Goal: Information Seeking & Learning: Find specific fact

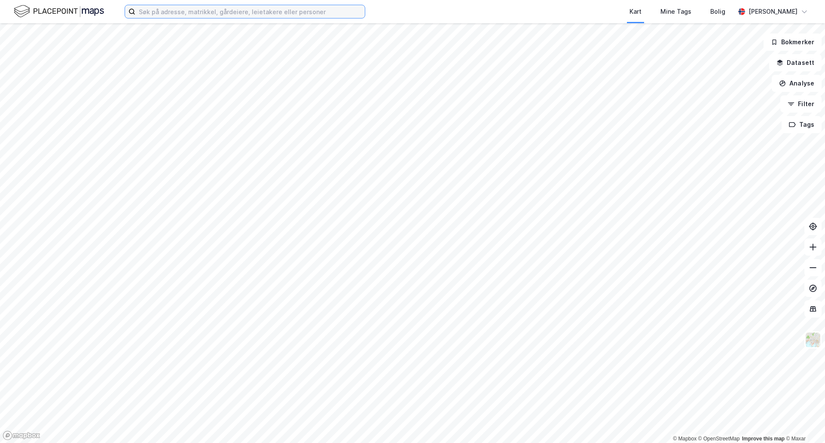
click at [222, 14] on input at bounding box center [250, 11] width 230 height 13
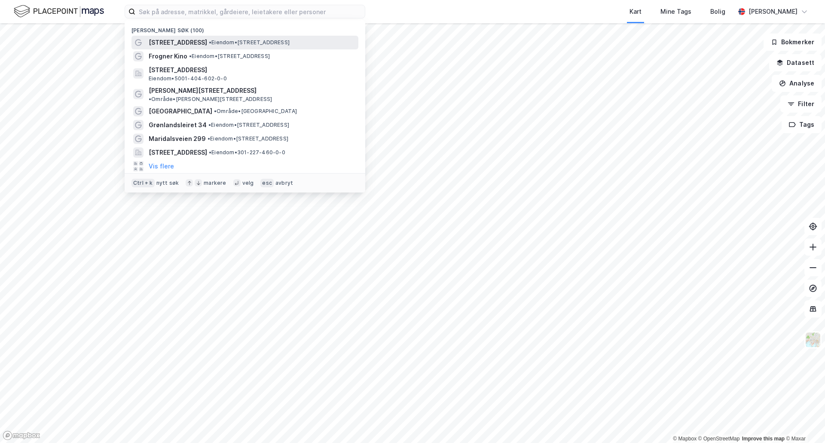
click at [209, 40] on span "•" at bounding box center [210, 42] width 3 height 6
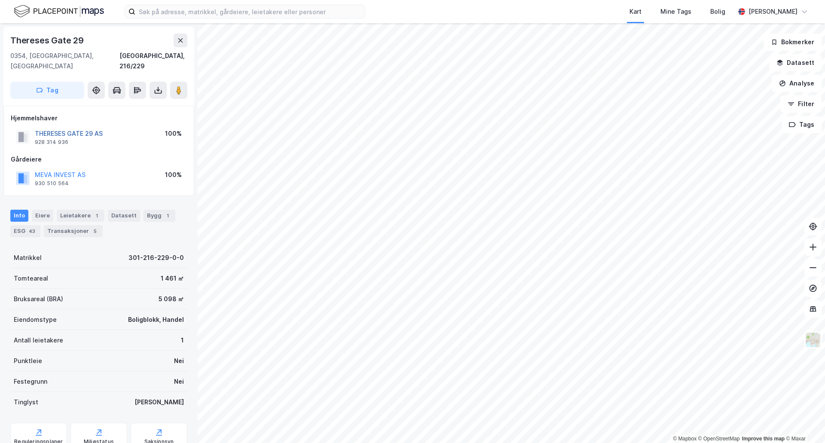
click at [0, 0] on button "THERESES GATE 29 AS" at bounding box center [0, 0] width 0 height 0
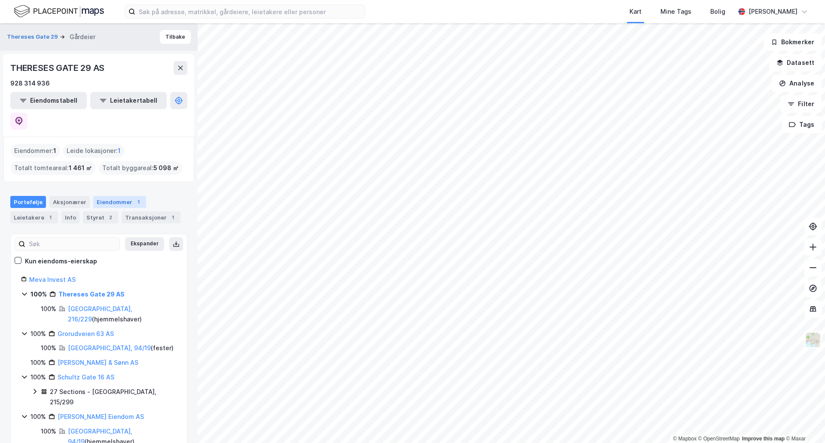
click at [105, 196] on div "Eiendommer 1" at bounding box center [119, 202] width 53 height 12
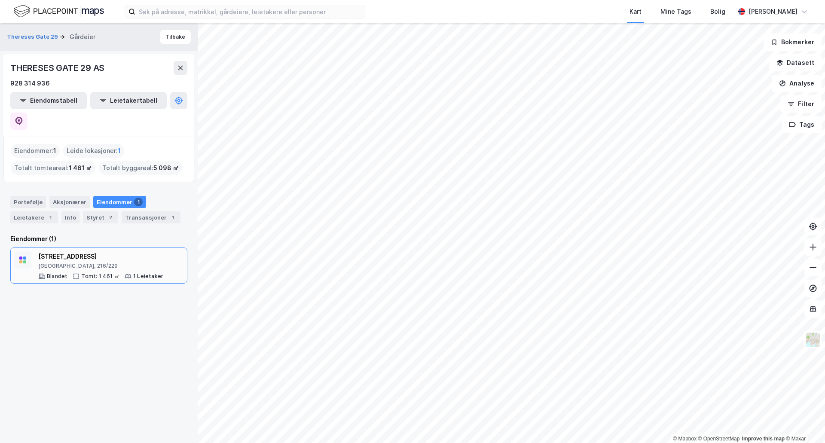
click at [75, 251] on div "Thereses gate 29" at bounding box center [100, 256] width 125 height 10
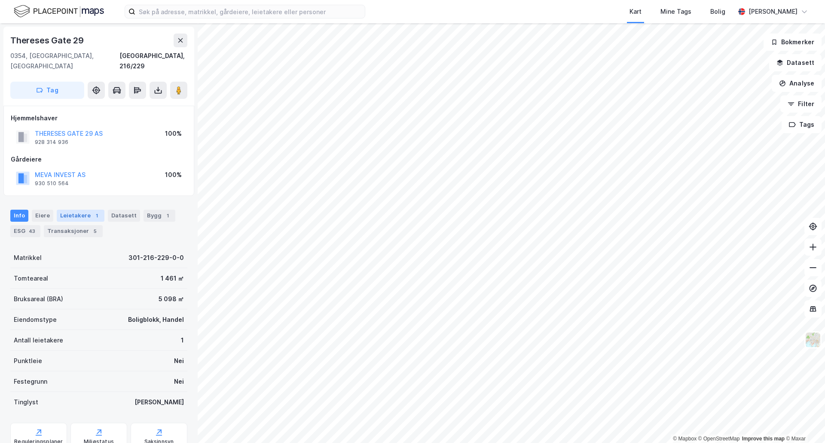
click at [77, 210] on div "Leietakere 1" at bounding box center [81, 216] width 48 height 12
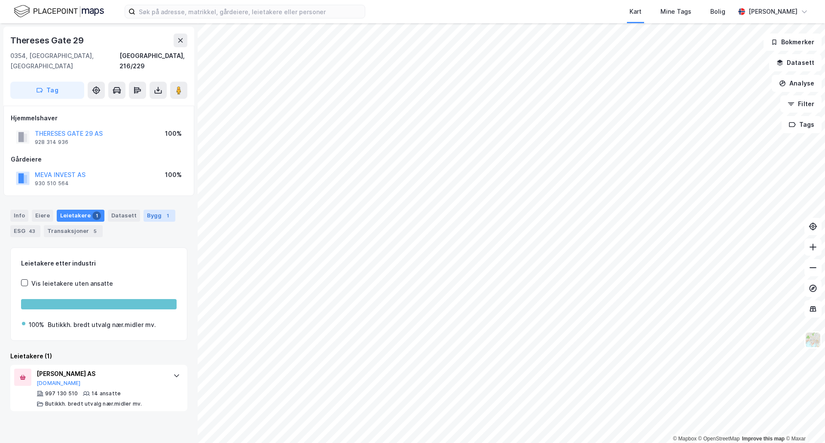
click at [145, 210] on div "Bygg 1" at bounding box center [160, 216] width 32 height 12
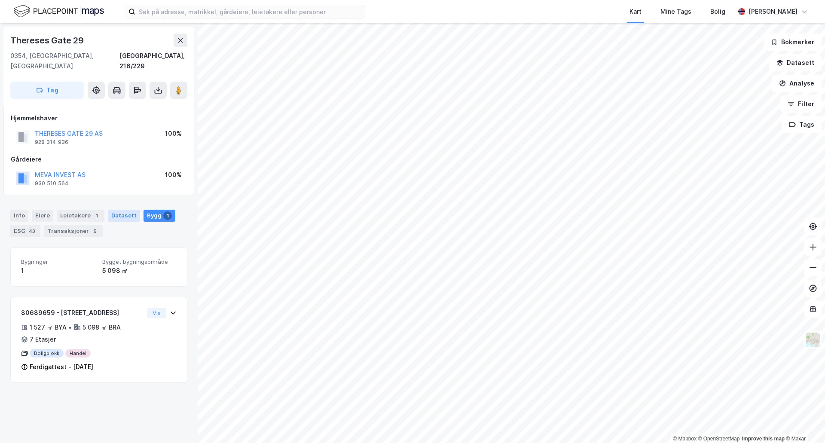
click at [126, 210] on div "Datasett" at bounding box center [124, 216] width 32 height 12
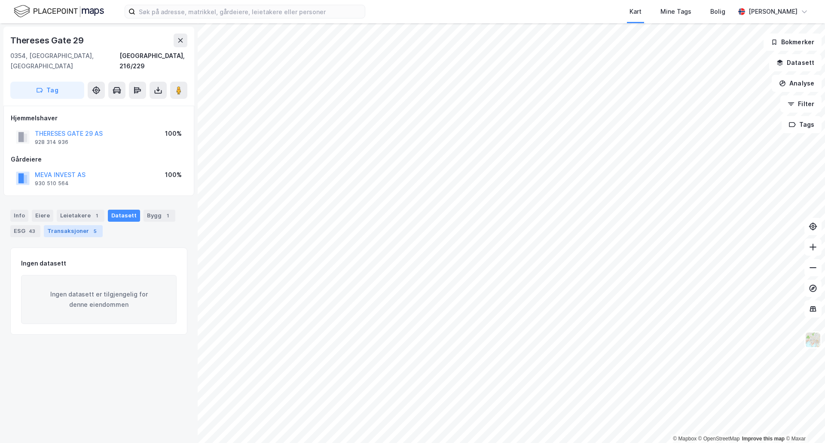
click at [75, 225] on div "Transaksjoner 5" at bounding box center [73, 231] width 59 height 12
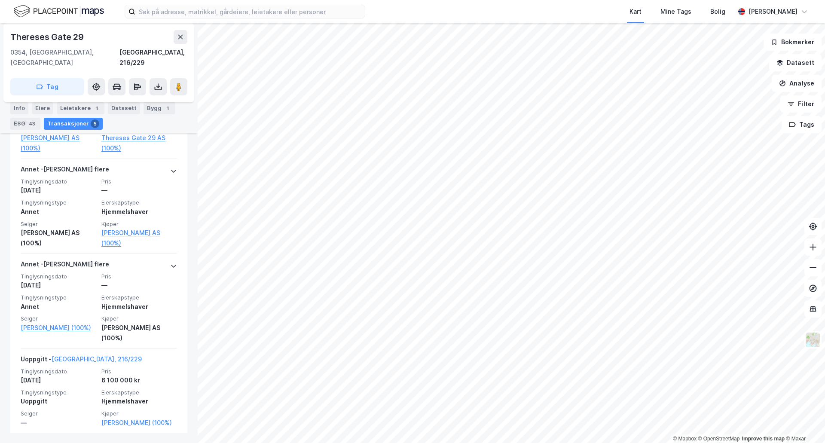
scroll to position [419, 0]
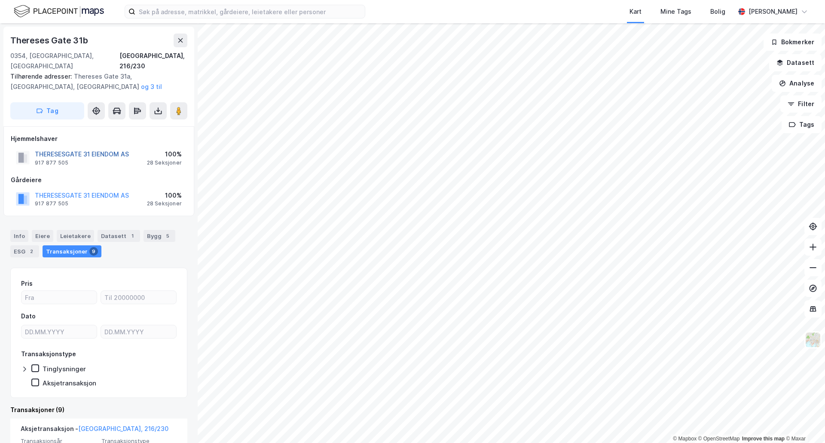
click at [0, 0] on button "THERESESGATE 31 EIENDOM AS" at bounding box center [0, 0] width 0 height 0
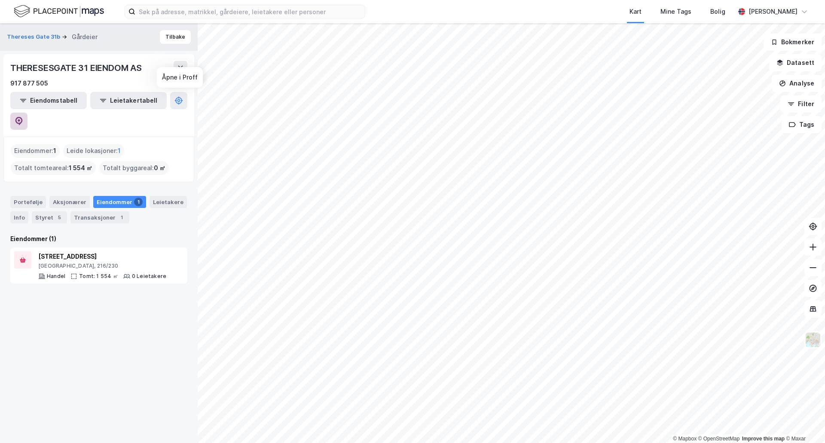
click at [28, 113] on button at bounding box center [18, 121] width 17 height 17
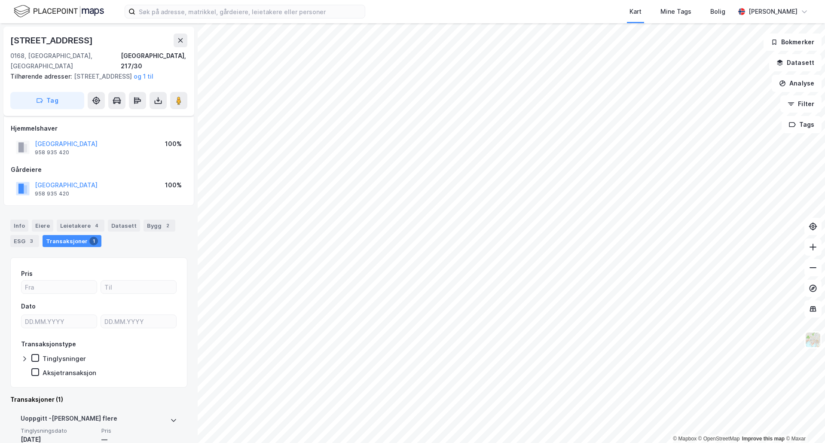
scroll to position [60, 0]
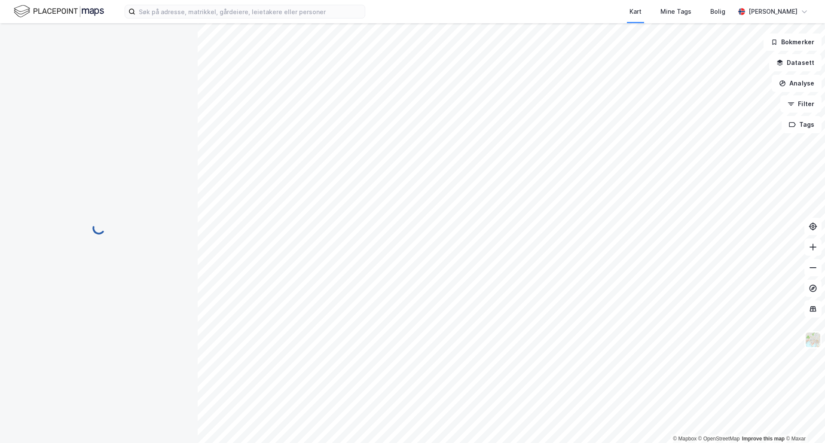
scroll to position [60, 0]
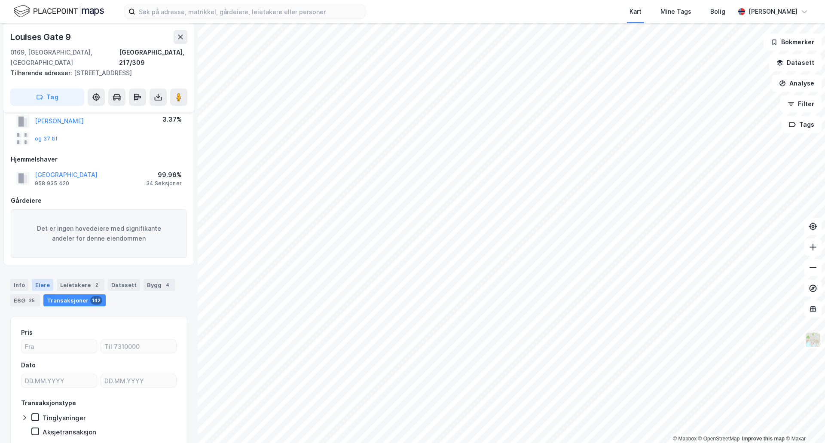
click at [41, 284] on div "Eiere" at bounding box center [42, 285] width 21 height 12
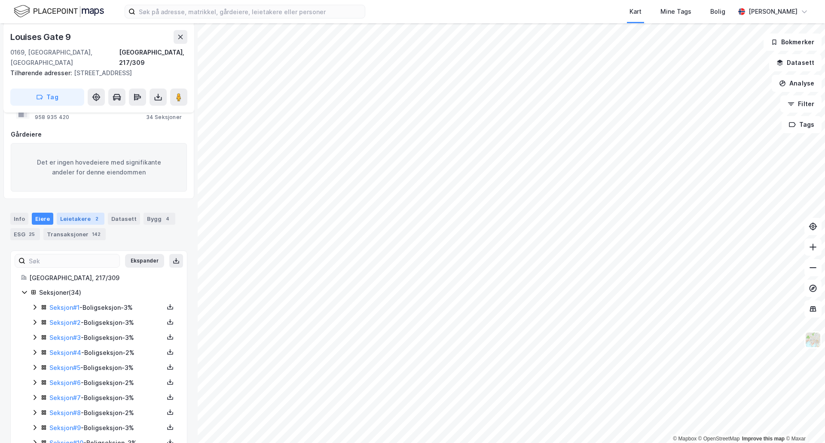
scroll to position [146, 0]
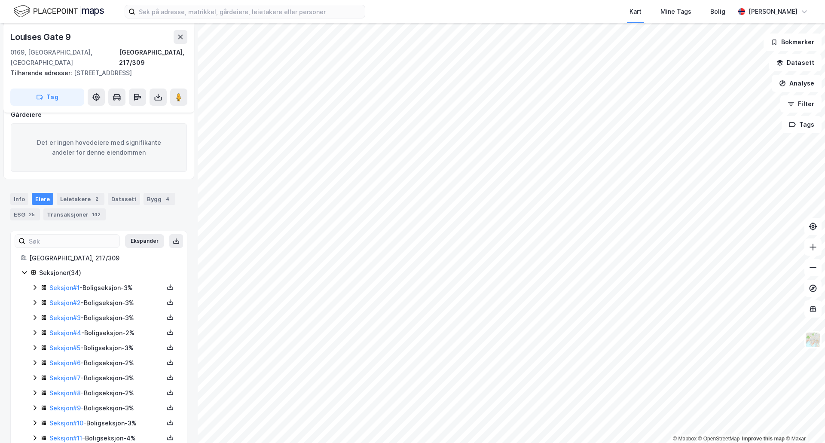
click at [33, 288] on icon at bounding box center [34, 287] width 7 height 7
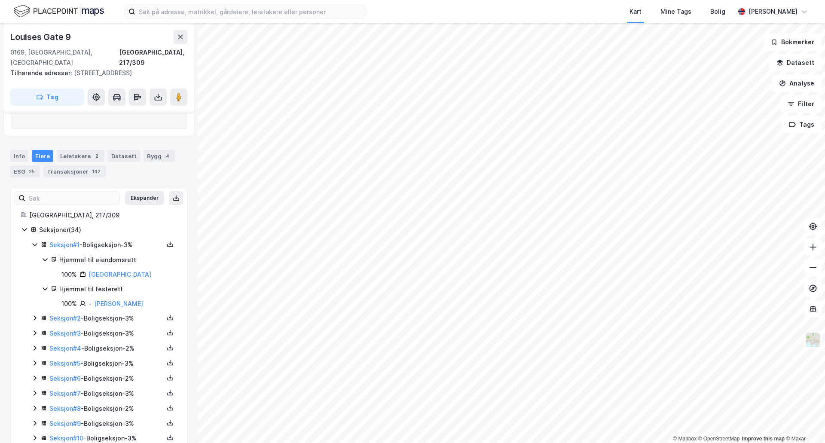
scroll to position [232, 0]
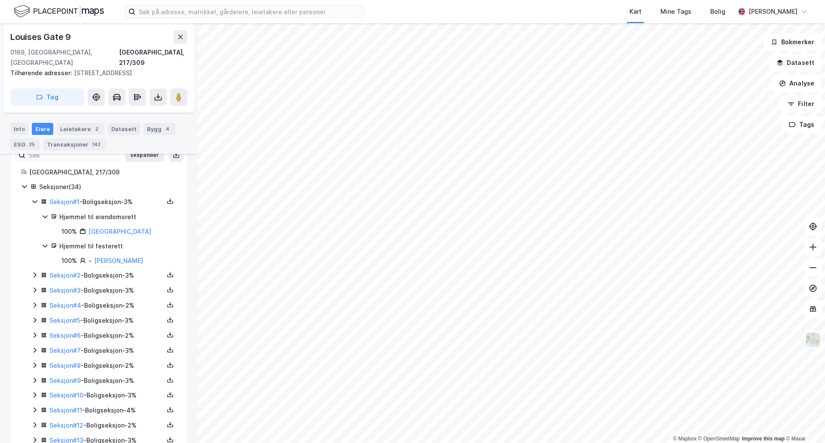
click at [36, 277] on icon at bounding box center [34, 275] width 7 height 7
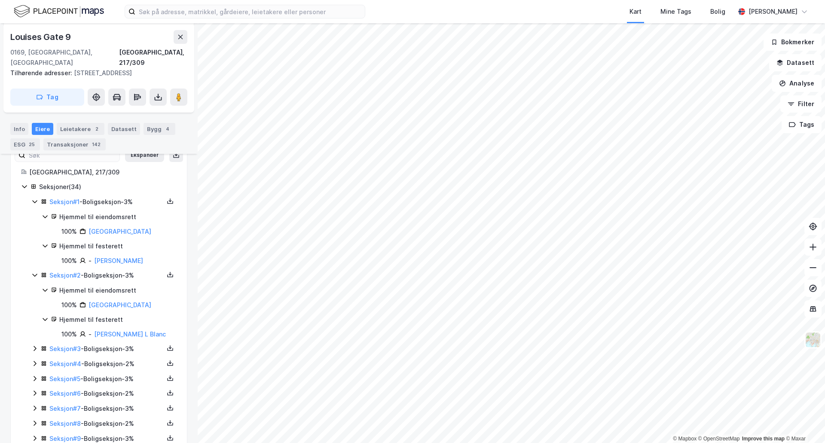
scroll to position [275, 0]
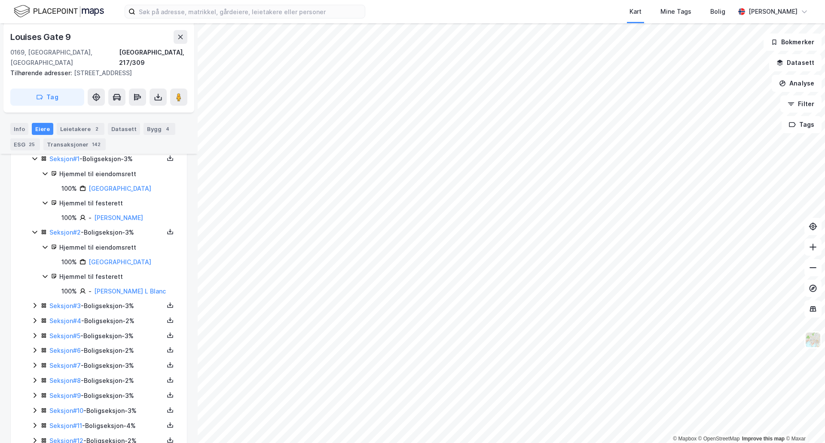
click at [34, 304] on icon at bounding box center [34, 305] width 7 height 7
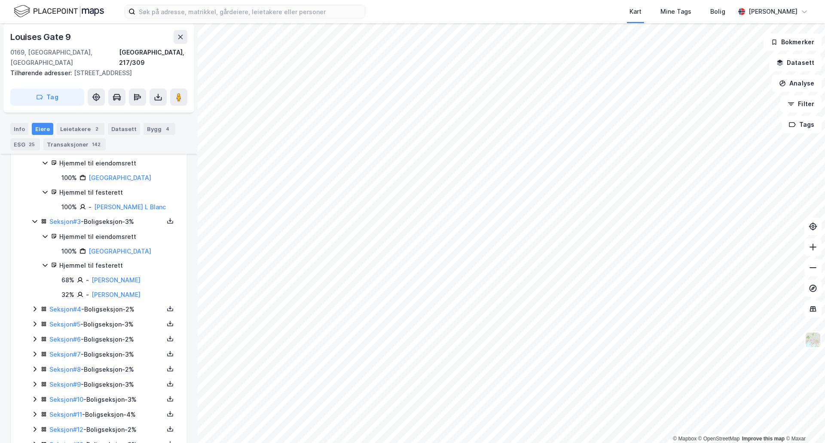
scroll to position [361, 0]
click at [32, 312] on div "Seksjon # 4 - Boligseksjon - 2%" at bounding box center [103, 308] width 145 height 11
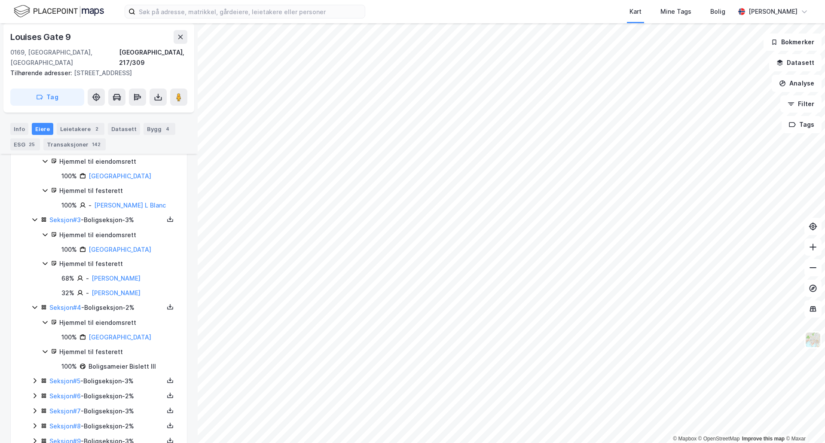
scroll to position [447, 0]
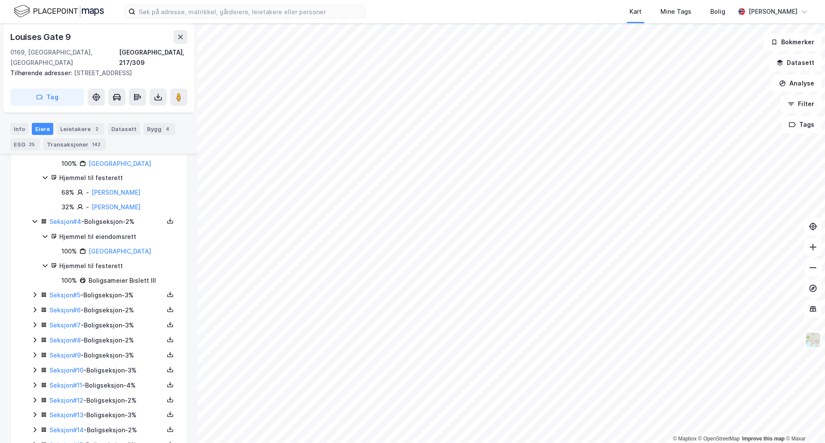
click at [35, 294] on icon at bounding box center [35, 294] width 3 height 5
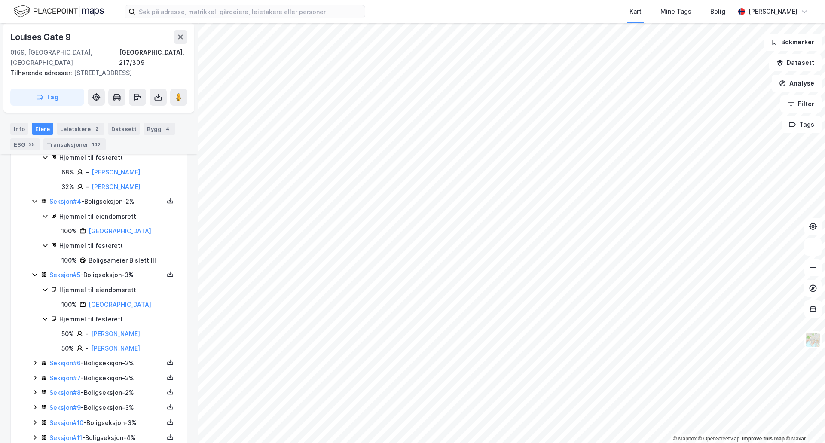
scroll to position [533, 0]
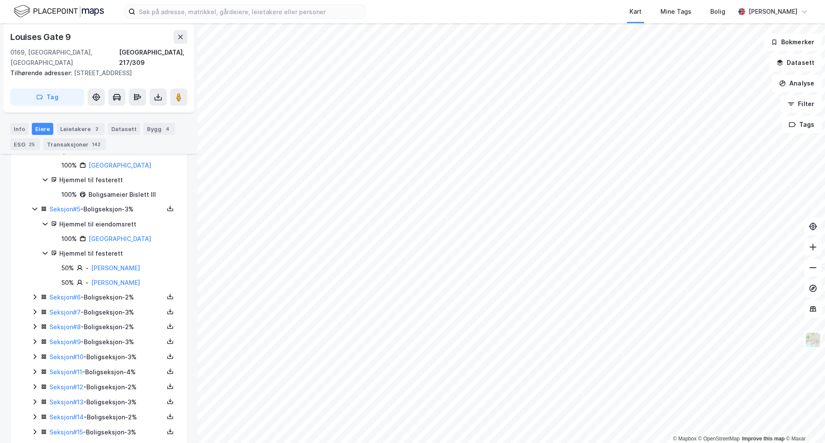
click at [33, 299] on icon at bounding box center [34, 297] width 7 height 7
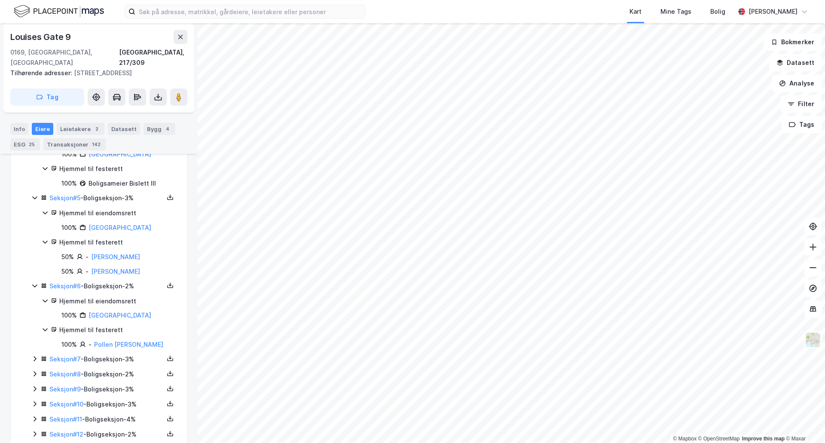
scroll to position [619, 0]
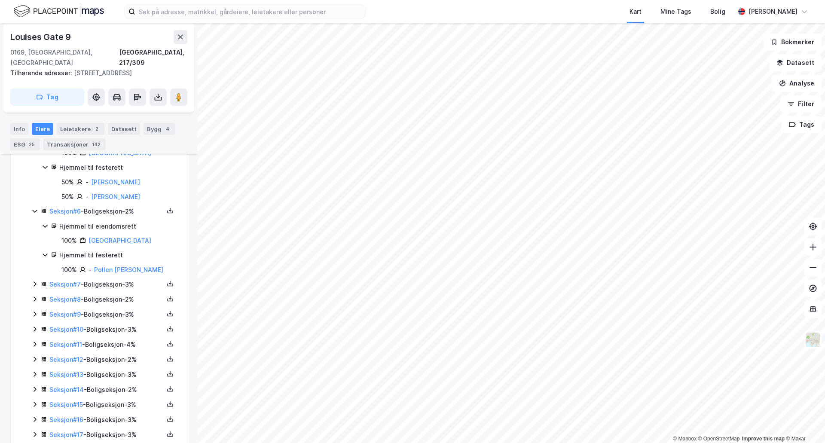
click at [34, 291] on div "Seksjon # 1 - Boligseksjon - 3% Hjemmel til eiendomsrett 100% Oslo Kommune Hjem…" at bounding box center [103, 252] width 145 height 885
click at [36, 284] on icon at bounding box center [35, 284] width 3 height 5
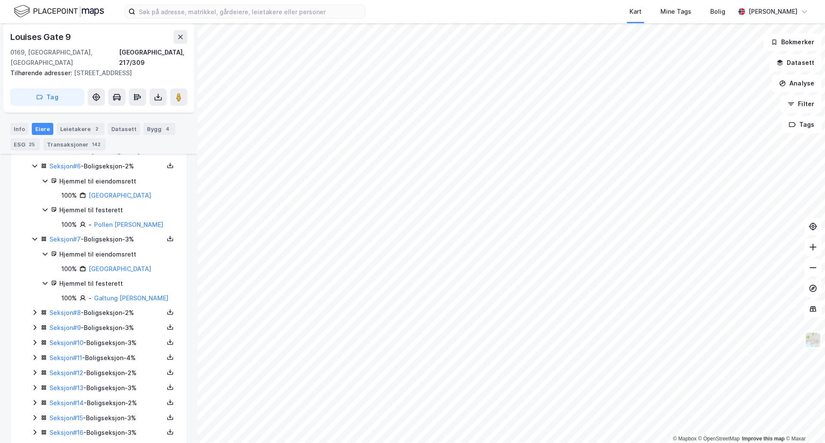
scroll to position [704, 0]
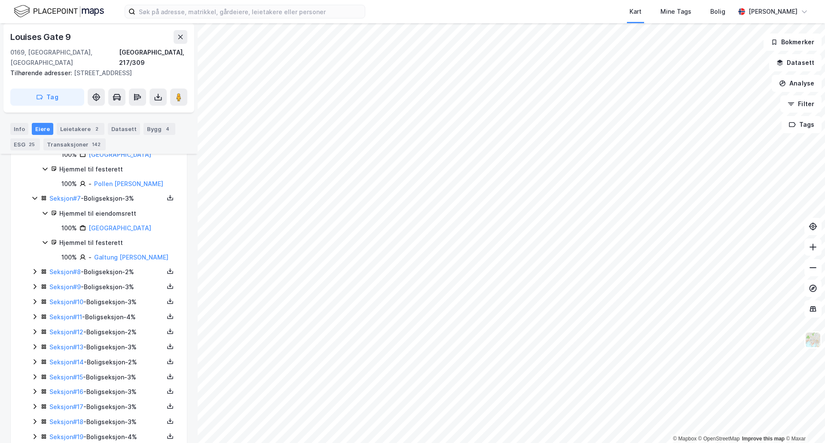
click at [40, 269] on div "Seksjon # 8 - Boligseksjon - 2%" at bounding box center [103, 272] width 145 height 11
click at [35, 271] on icon at bounding box center [34, 271] width 7 height 7
click at [35, 271] on icon at bounding box center [35, 271] width 3 height 5
click at [33, 343] on icon at bounding box center [34, 345] width 7 height 7
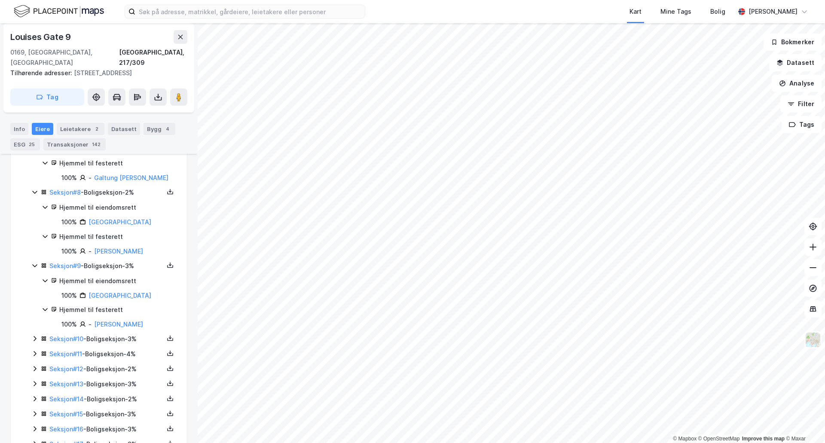
scroll to position [790, 0]
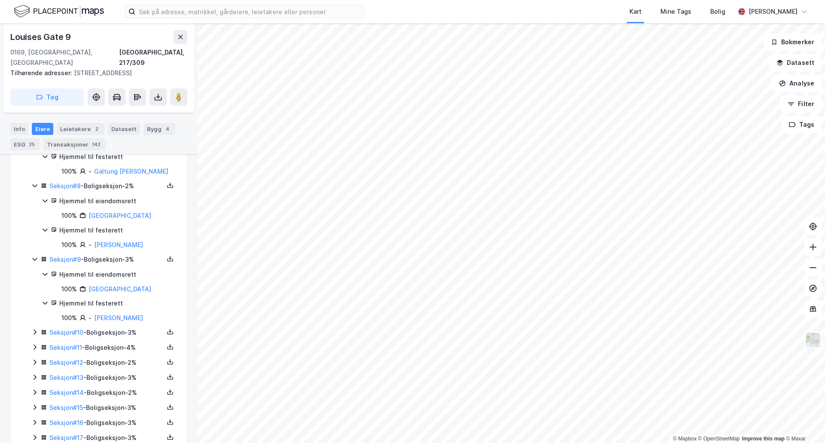
click at [37, 333] on icon at bounding box center [34, 332] width 7 height 7
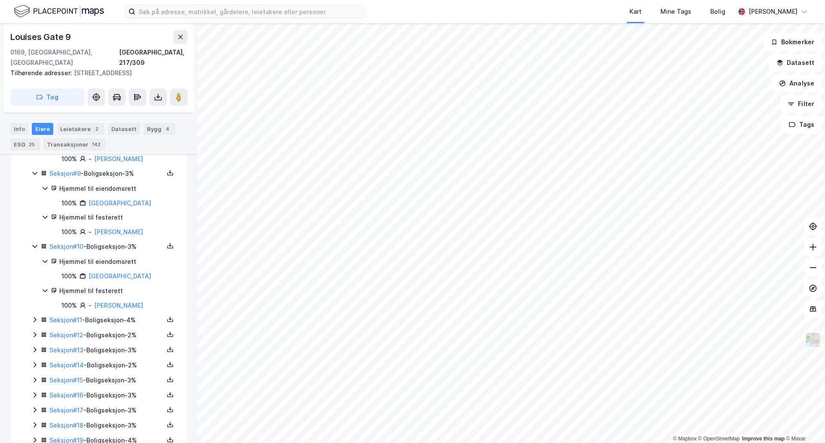
click at [33, 319] on icon at bounding box center [34, 319] width 7 height 7
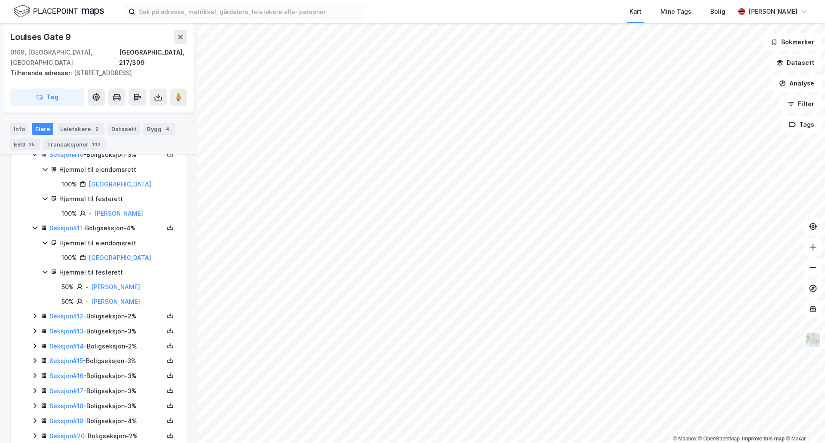
scroll to position [1005, 0]
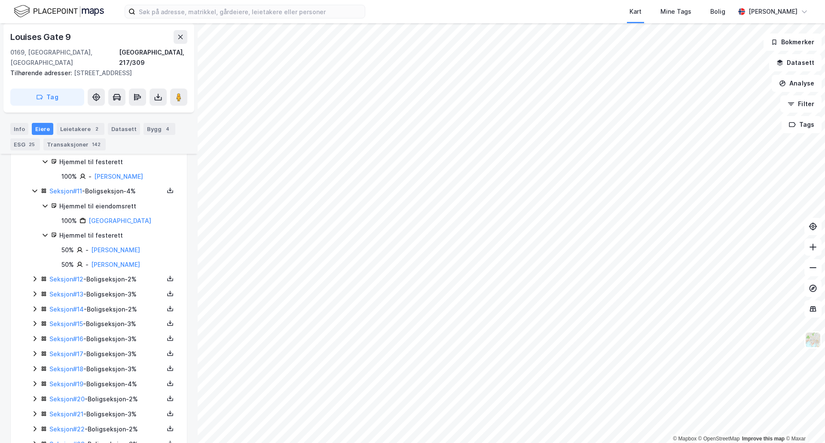
click at [36, 281] on icon at bounding box center [34, 279] width 7 height 7
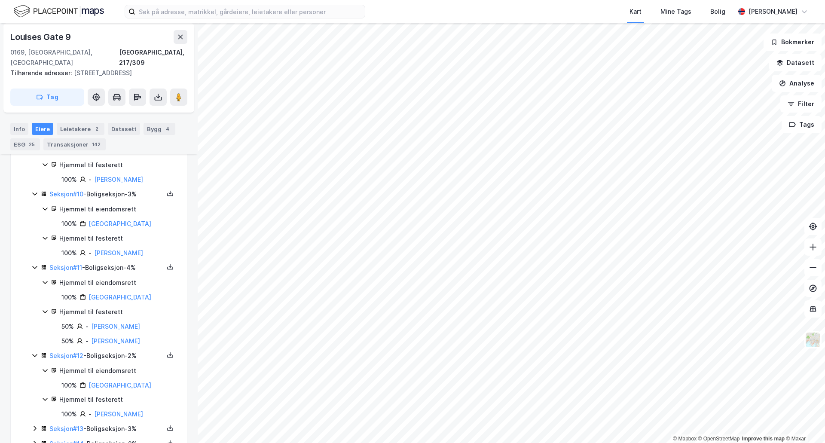
scroll to position [919, 0]
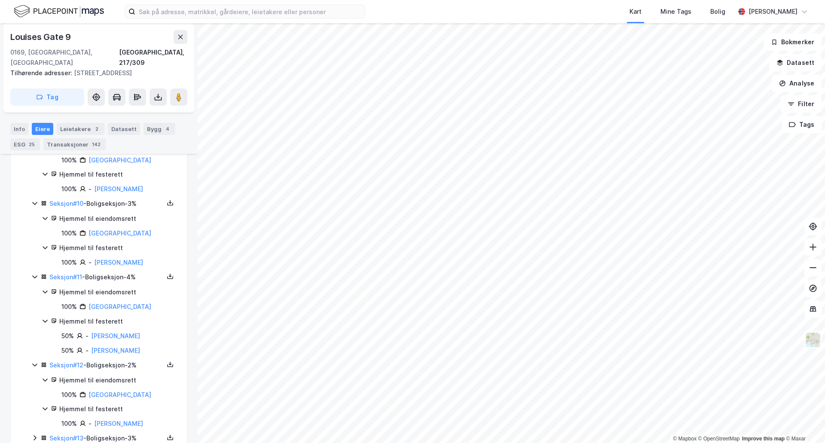
drag, startPoint x: 156, startPoint y: 187, endPoint x: 91, endPoint y: 193, distance: 65.7
click at [91, 193] on div "100% - Borg Elias Rolstad" at bounding box center [118, 189] width 115 height 10
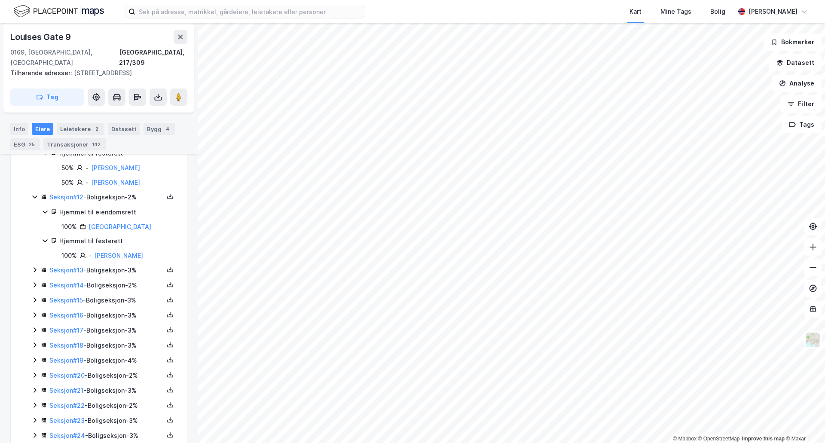
scroll to position [1134, 0]
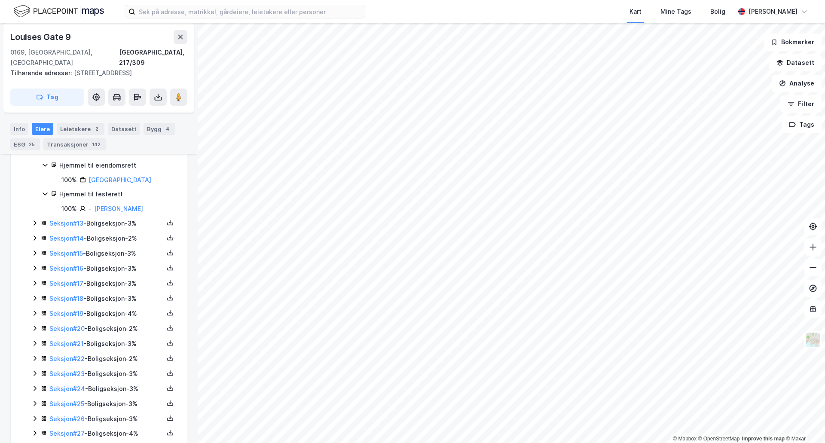
click at [36, 224] on icon at bounding box center [34, 223] width 7 height 7
click at [34, 295] on icon at bounding box center [34, 296] width 7 height 7
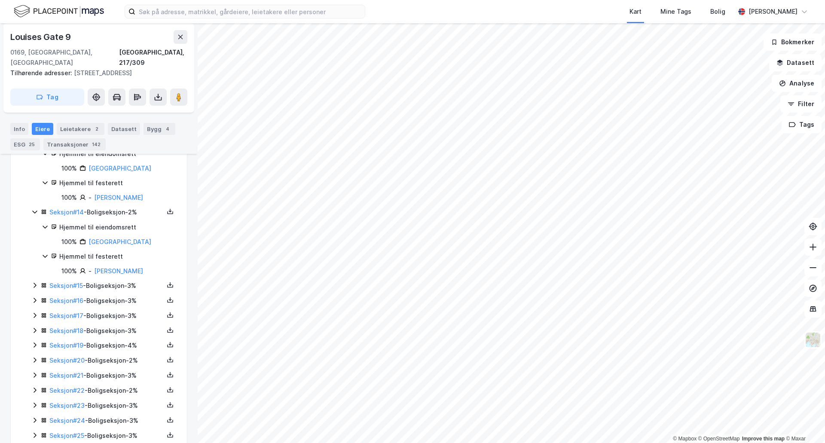
scroll to position [1220, 0]
click at [34, 282] on icon at bounding box center [35, 284] width 3 height 5
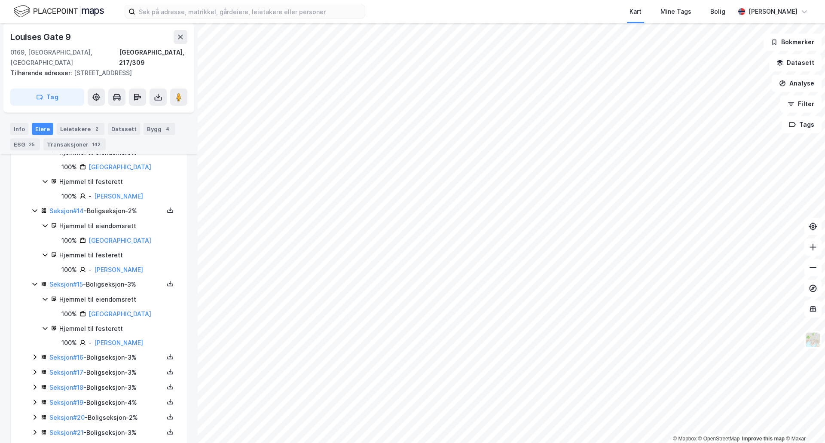
click at [34, 353] on div "Seksjon # 16 - Boligseksjon - 3%" at bounding box center [103, 357] width 145 height 11
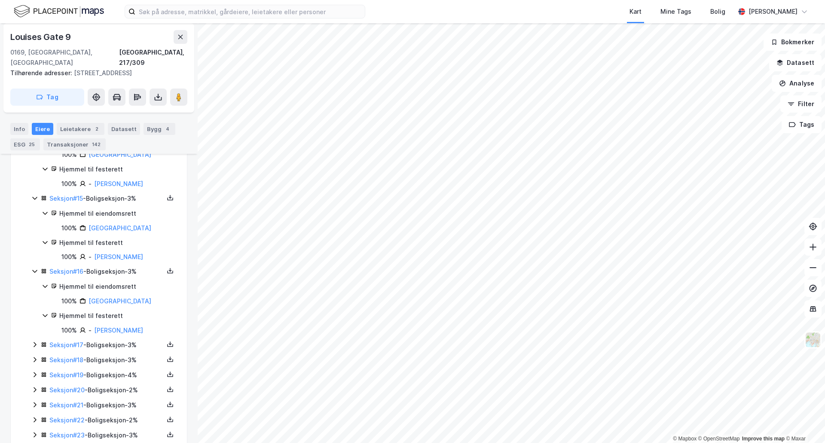
click at [37, 346] on icon at bounding box center [34, 344] width 7 height 7
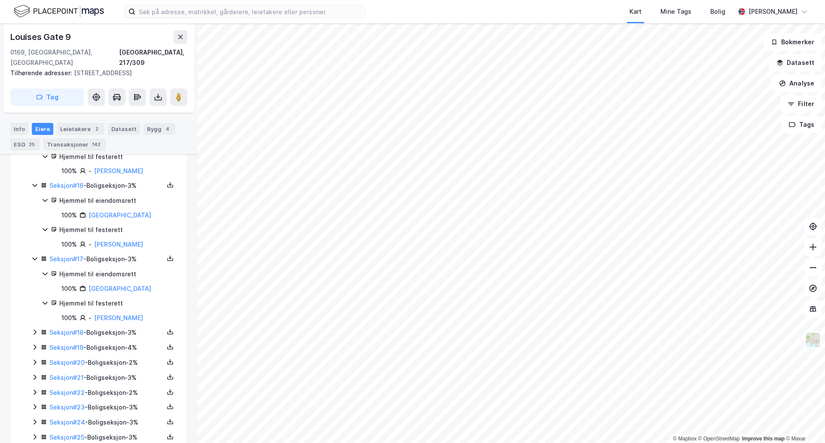
click at [35, 331] on icon at bounding box center [35, 332] width 3 height 5
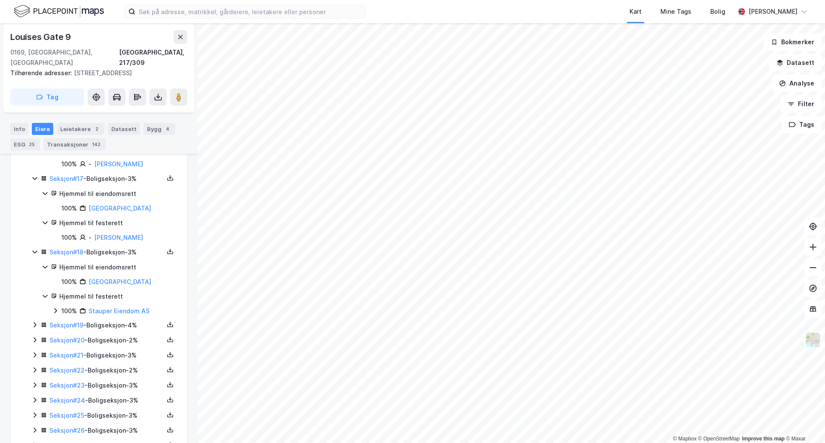
scroll to position [1478, 0]
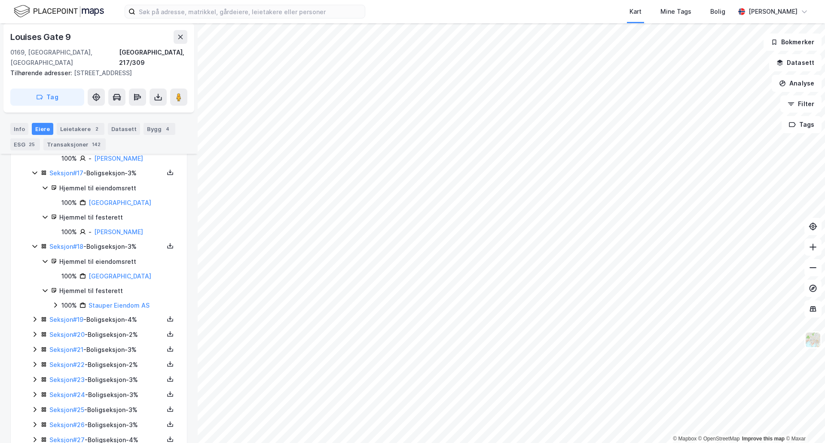
click at [37, 318] on icon at bounding box center [34, 319] width 7 height 7
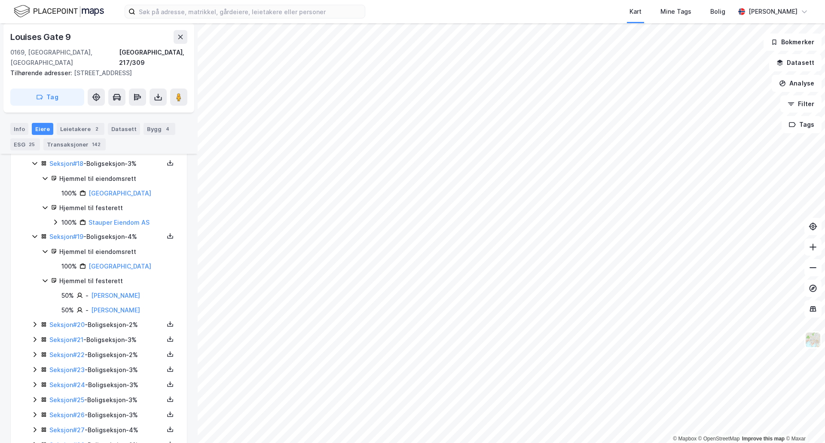
scroll to position [1564, 0]
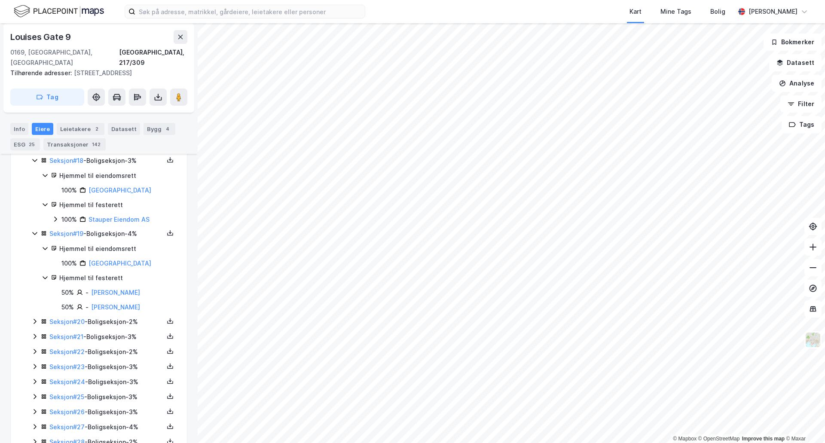
click at [34, 323] on icon at bounding box center [34, 321] width 7 height 7
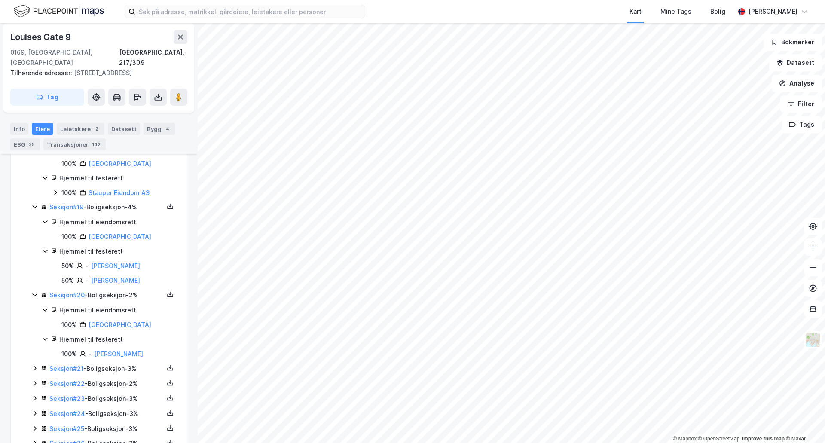
scroll to position [1607, 0]
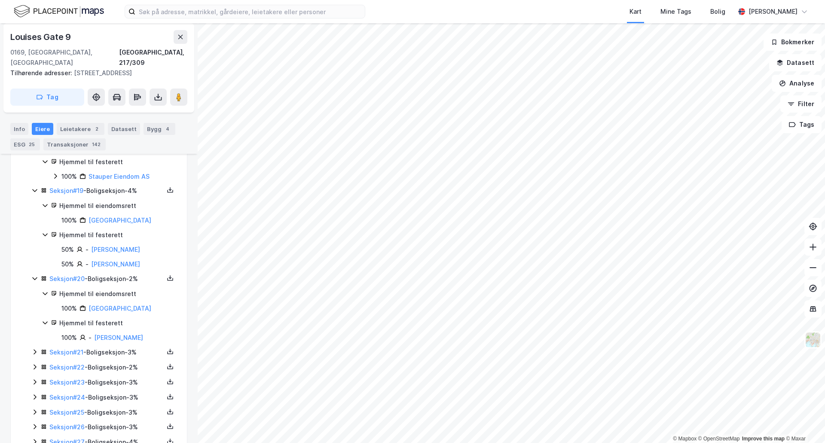
click at [33, 349] on icon at bounding box center [34, 352] width 7 height 7
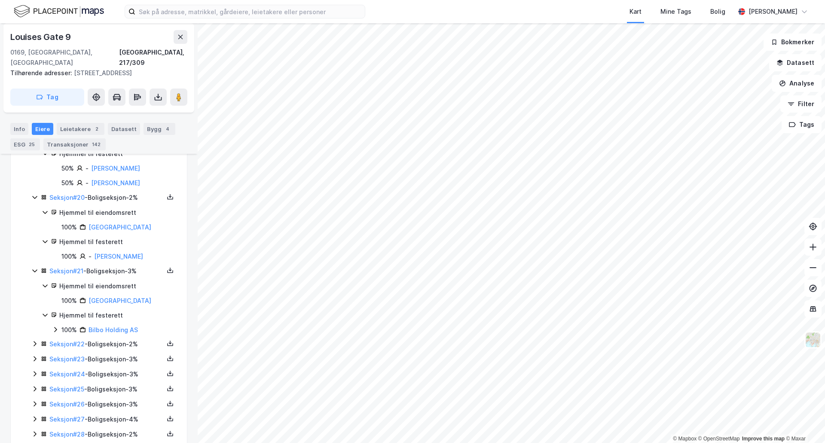
scroll to position [1693, 0]
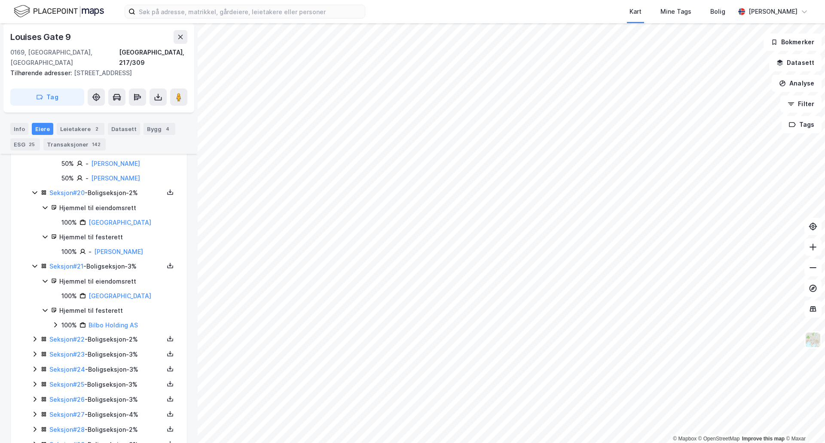
click at [34, 338] on icon at bounding box center [34, 339] width 7 height 7
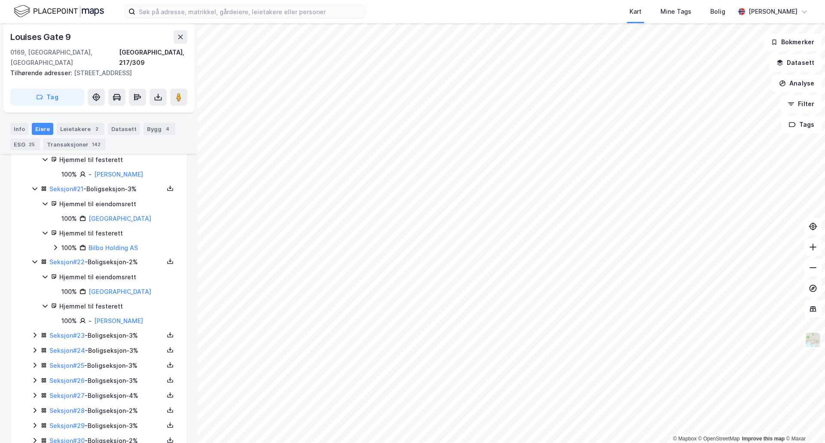
scroll to position [1779, 0]
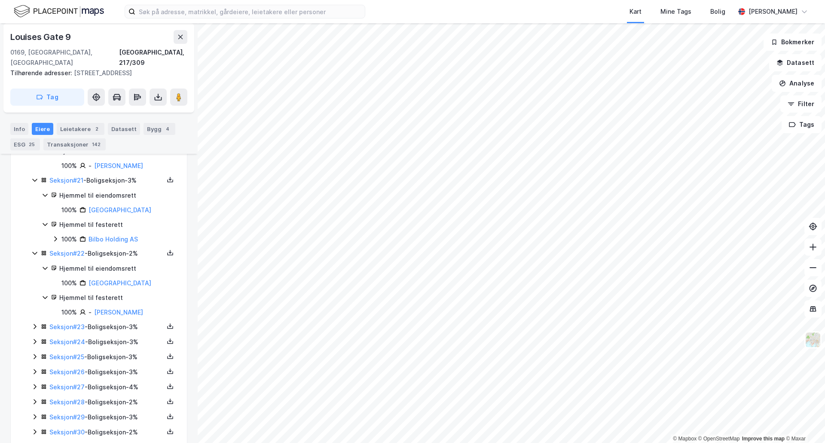
click at [35, 327] on icon at bounding box center [34, 326] width 7 height 7
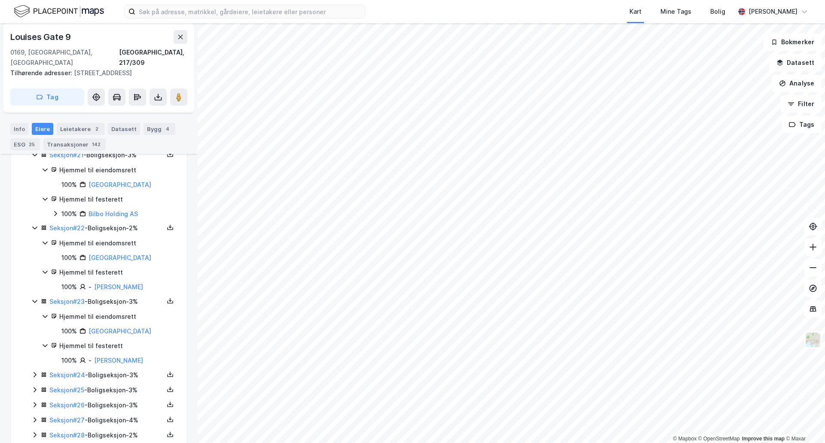
scroll to position [1865, 0]
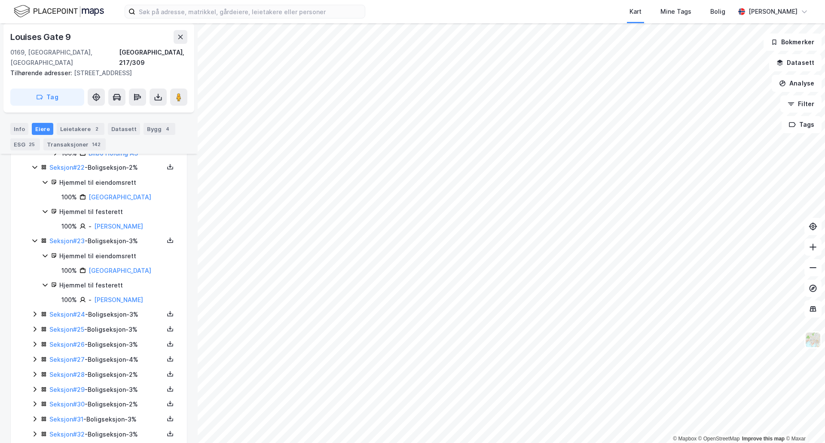
click at [37, 315] on icon at bounding box center [34, 314] width 7 height 7
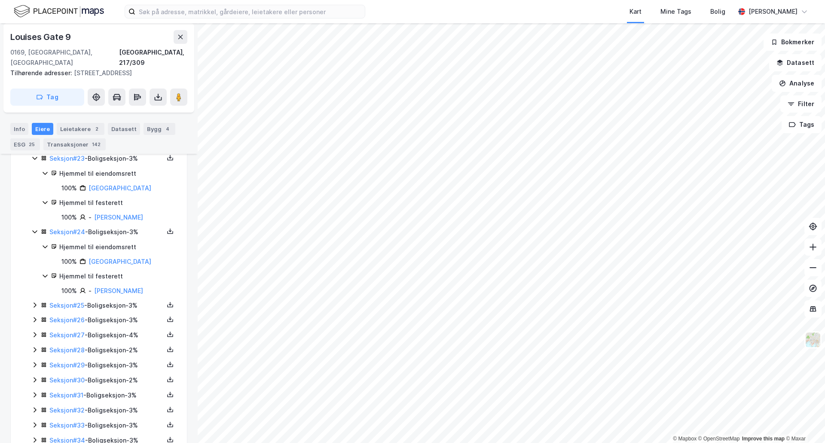
scroll to position [1951, 0]
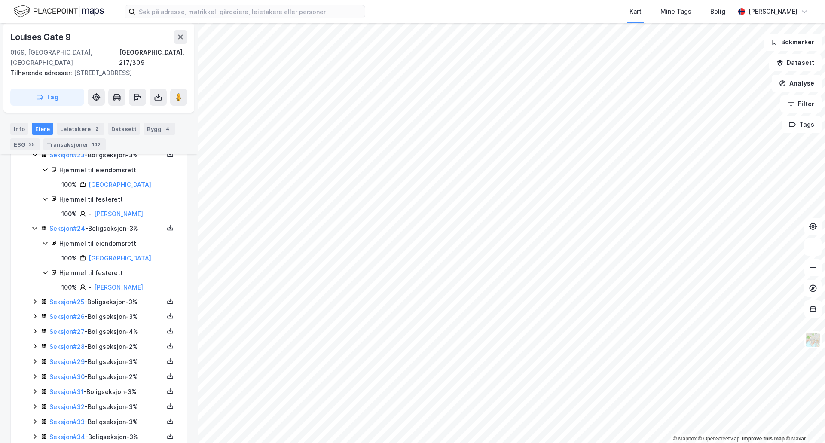
click at [35, 304] on icon at bounding box center [35, 301] width 3 height 5
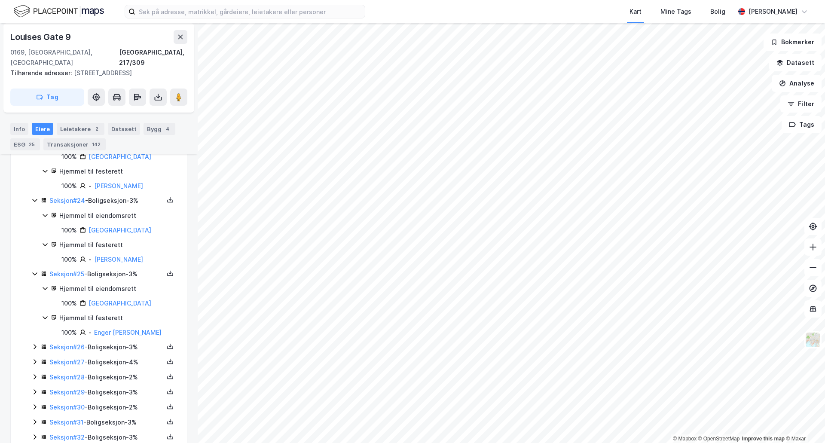
scroll to position [2037, 0]
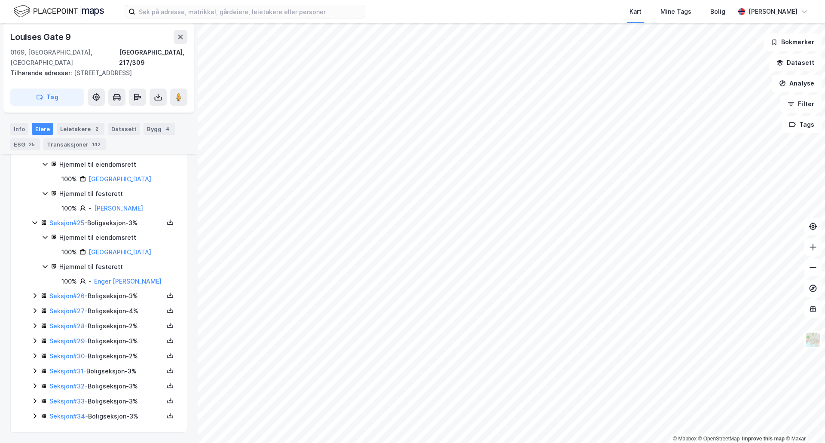
click at [37, 299] on icon at bounding box center [34, 295] width 7 height 7
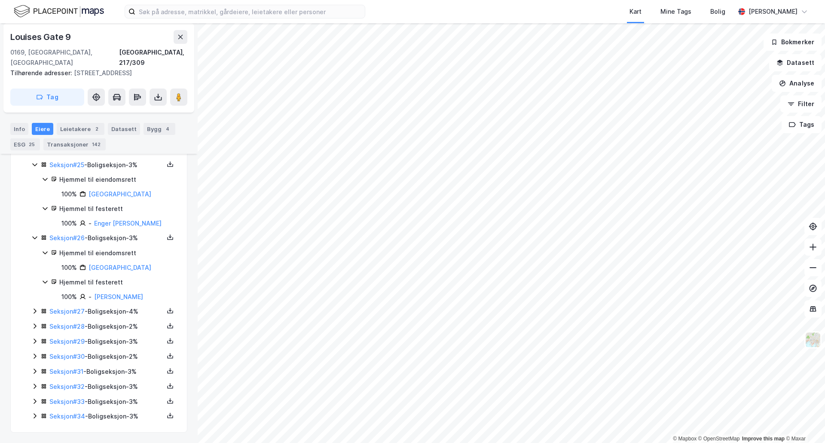
scroll to position [2098, 0]
click at [34, 310] on icon at bounding box center [34, 311] width 7 height 7
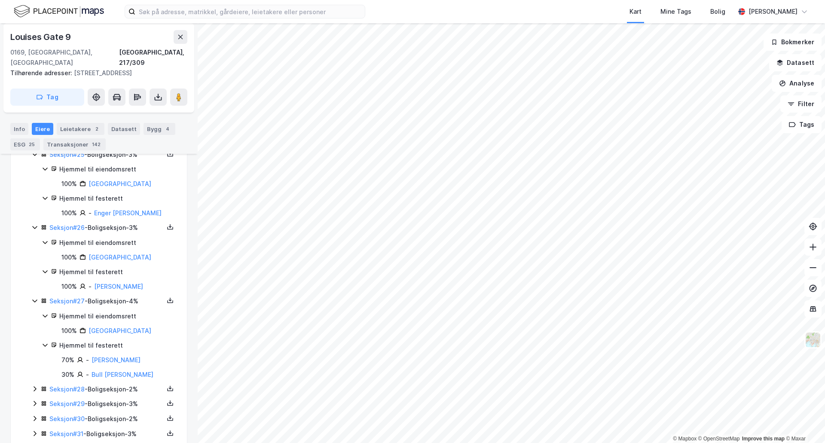
scroll to position [2141, 0]
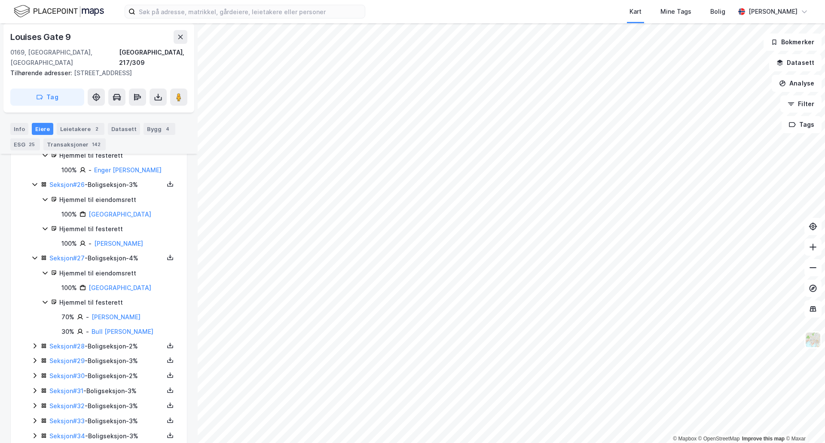
drag, startPoint x: 157, startPoint y: 328, endPoint x: 90, endPoint y: 330, distance: 67.1
click at [90, 322] on div "70% - Dørum Fredrik Kvåle" at bounding box center [118, 317] width 115 height 10
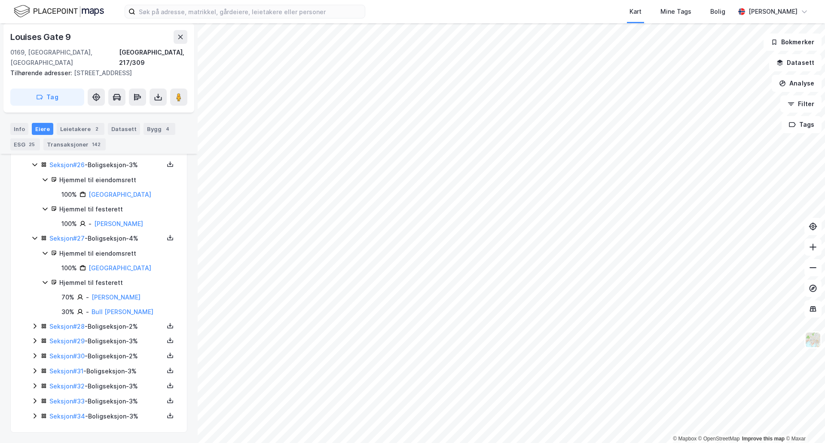
click at [31, 323] on icon at bounding box center [34, 326] width 7 height 7
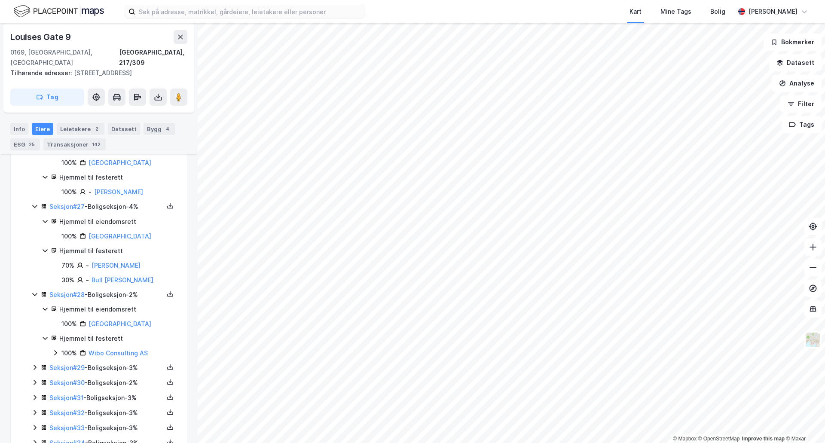
scroll to position [2214, 0]
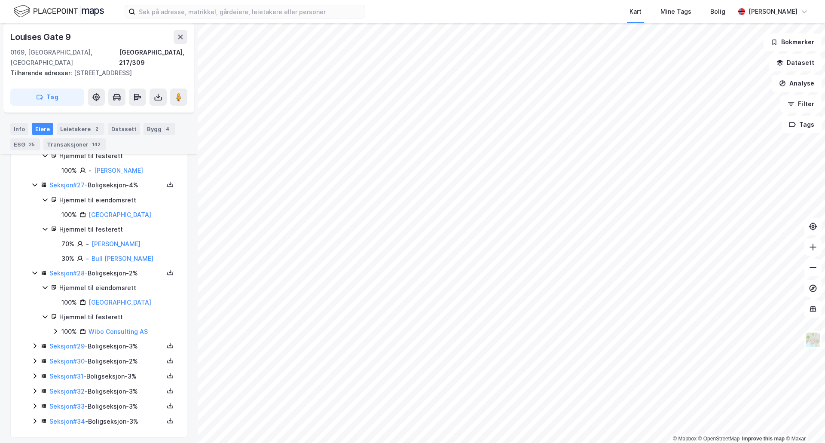
click at [33, 349] on icon at bounding box center [34, 346] width 7 height 7
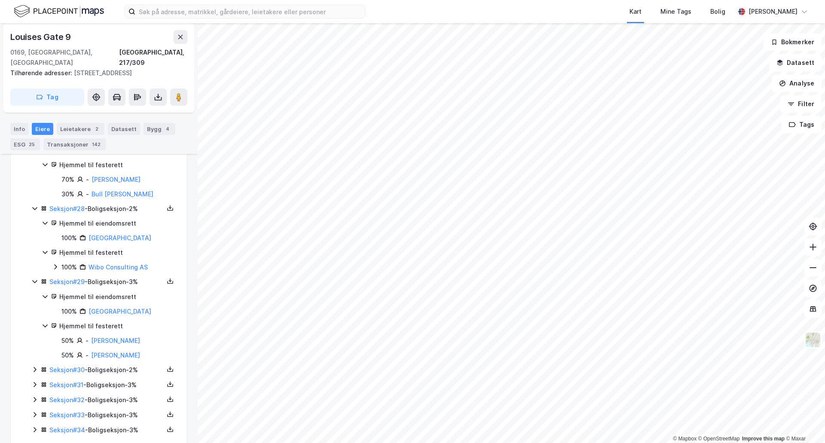
scroll to position [2300, 0]
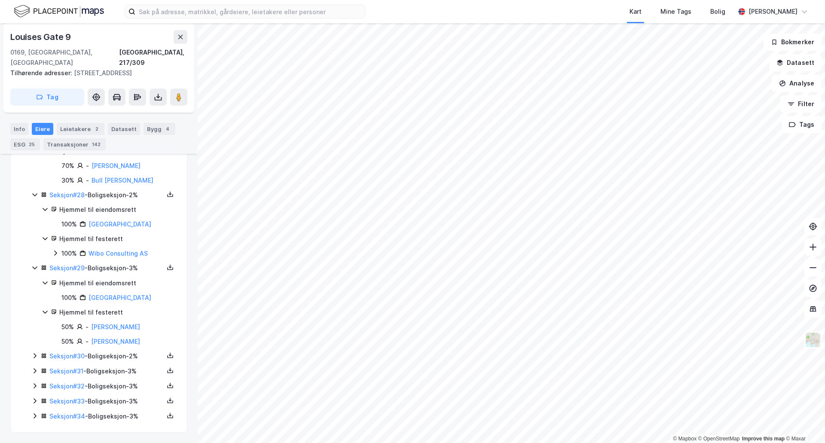
click at [33, 358] on icon at bounding box center [34, 355] width 7 height 7
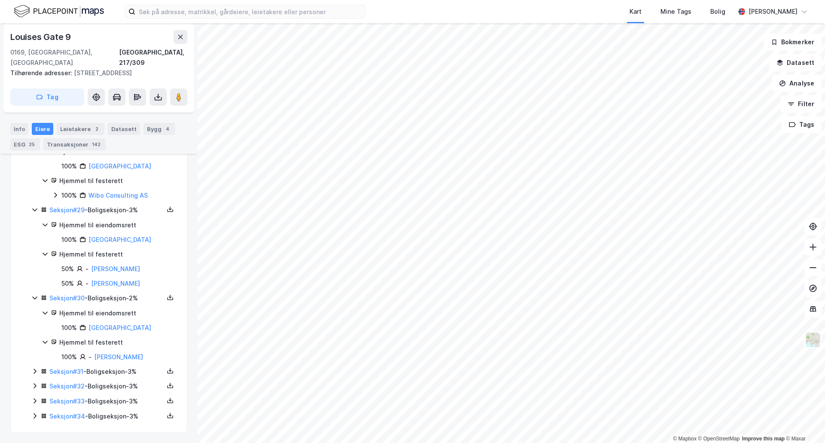
click at [35, 370] on icon at bounding box center [35, 371] width 3 height 5
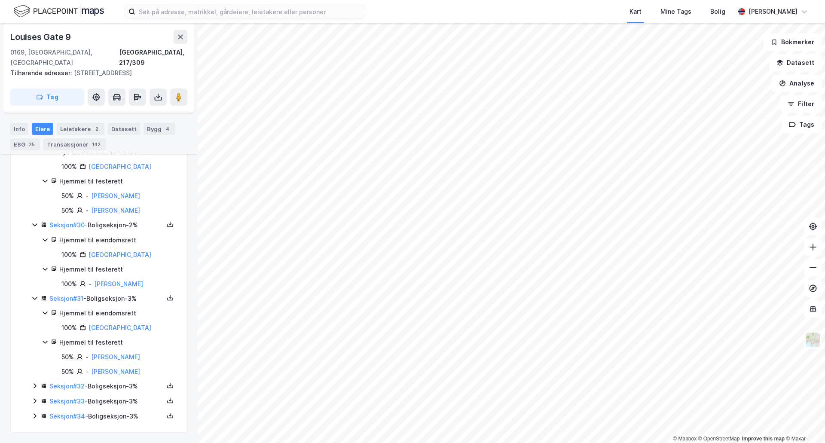
scroll to position [2444, 0]
click at [33, 383] on icon at bounding box center [34, 386] width 7 height 7
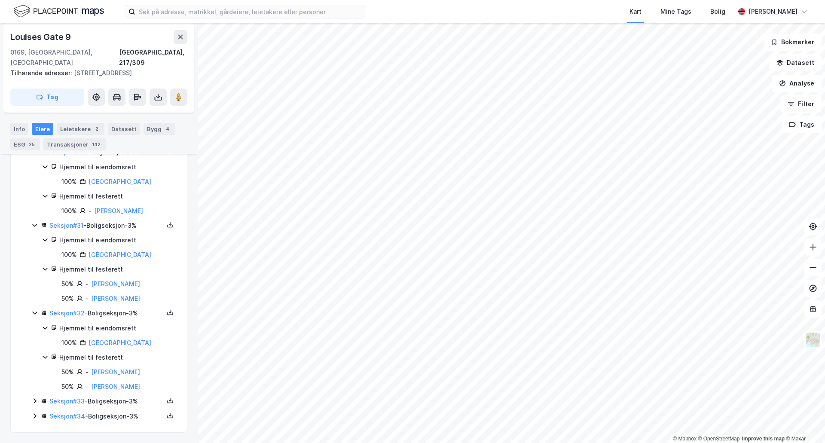
scroll to position [2517, 0]
click at [33, 401] on icon at bounding box center [34, 401] width 7 height 7
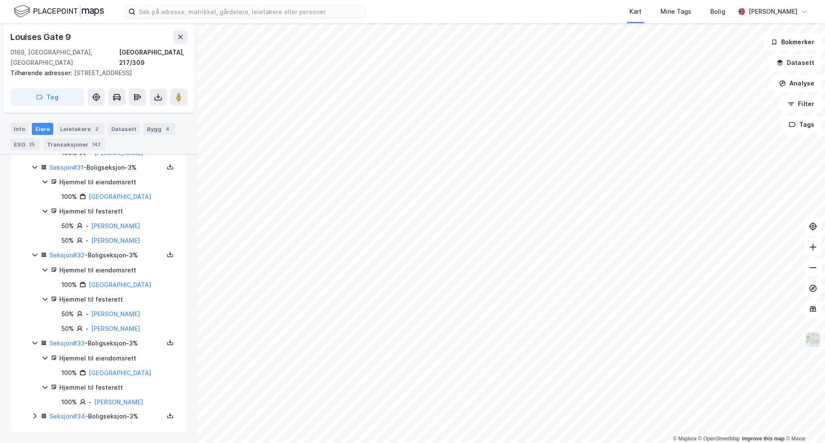
scroll to position [2576, 0]
click at [32, 414] on icon at bounding box center [34, 416] width 7 height 7
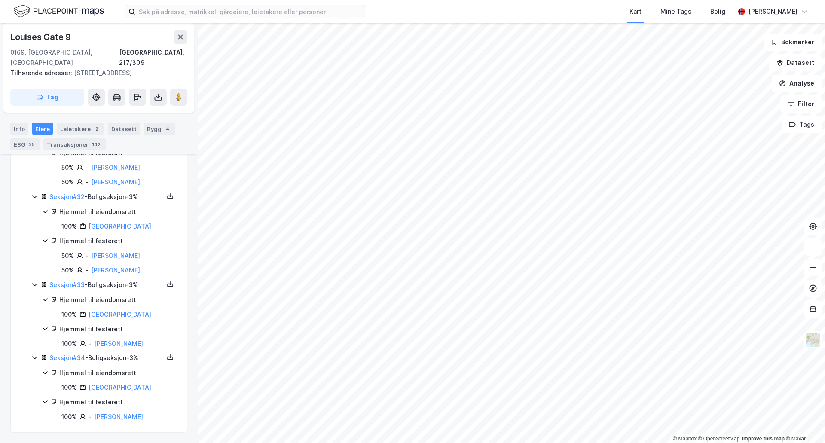
scroll to position [2634, 0]
click at [113, 416] on link "Fjærtoft Bjarne" at bounding box center [118, 416] width 49 height 7
